Goal: Transaction & Acquisition: Book appointment/travel/reservation

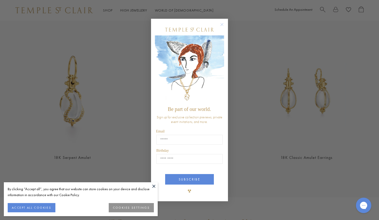
scroll to position [973, 0]
click at [122, 142] on div "Close dialog Be part of our world. Sign up for exclusive collection previews, p…" at bounding box center [189, 110] width 379 height 220
click at [220, 25] on circle "Close dialog" at bounding box center [222, 24] width 6 height 6
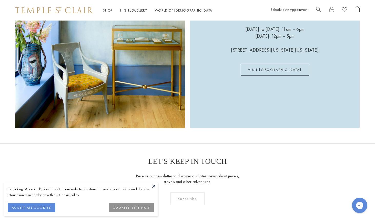
scroll to position [1240, 0]
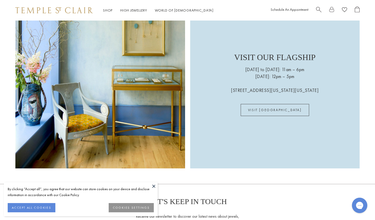
click at [151, 115] on img at bounding box center [100, 84] width 170 height 170
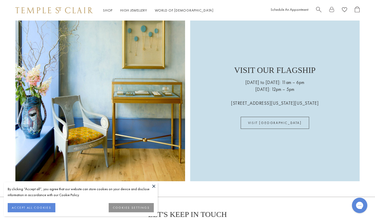
scroll to position [1229, 0]
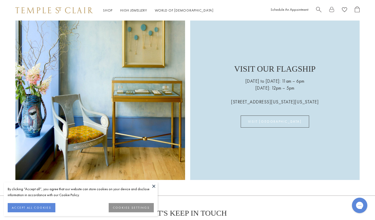
click at [270, 121] on link "VISIT [GEOGRAPHIC_DATA]" at bounding box center [275, 121] width 69 height 12
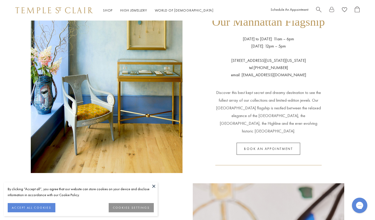
scroll to position [66, 0]
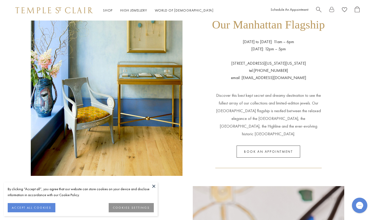
click at [290, 148] on link "Book an appointment" at bounding box center [269, 152] width 64 height 12
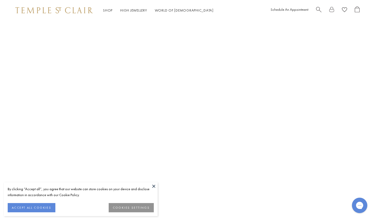
scroll to position [269, 0]
